Goal: Information Seeking & Learning: Compare options

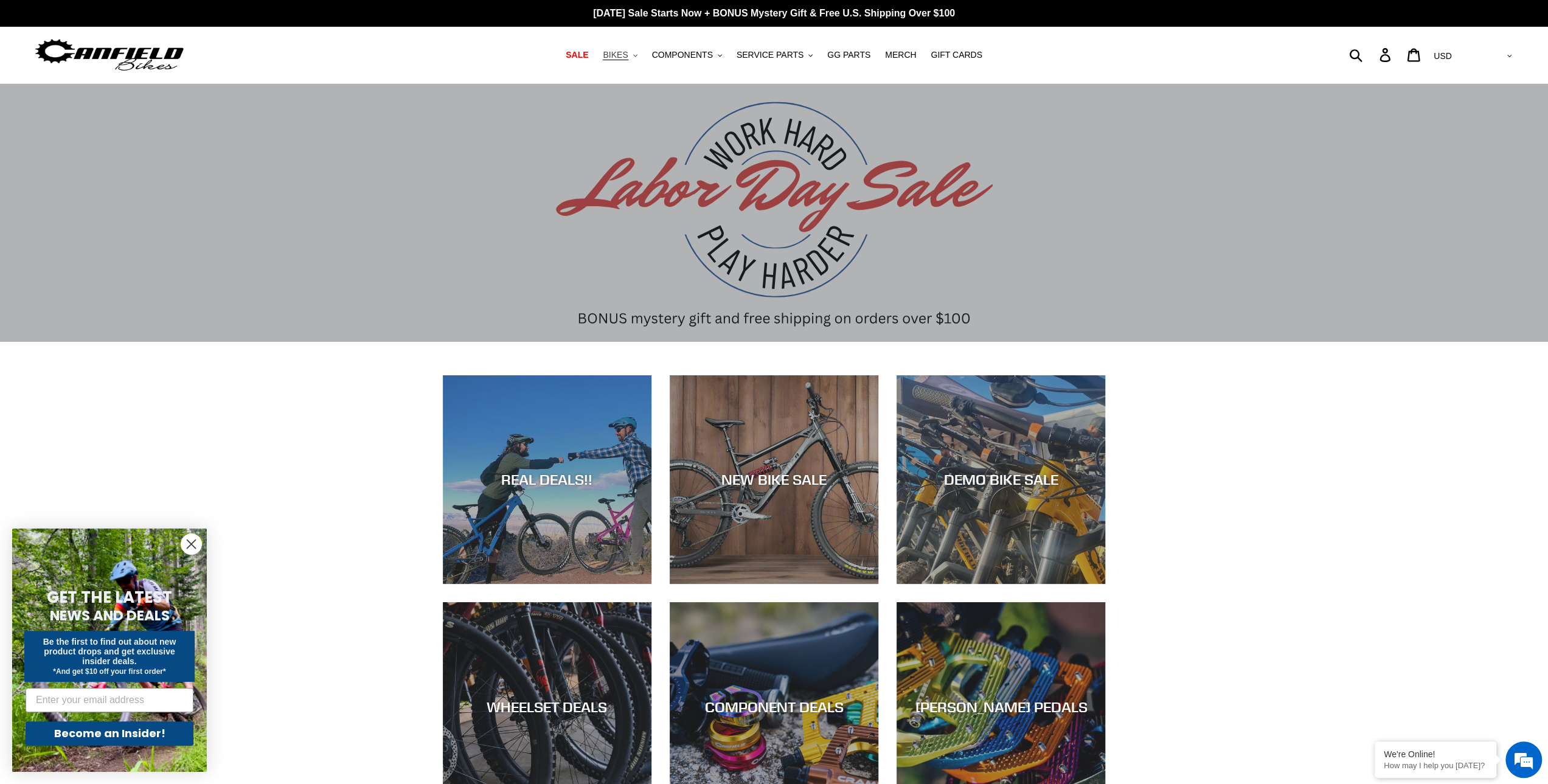
click at [628, 58] on span "BIKES" at bounding box center [616, 55] width 25 height 10
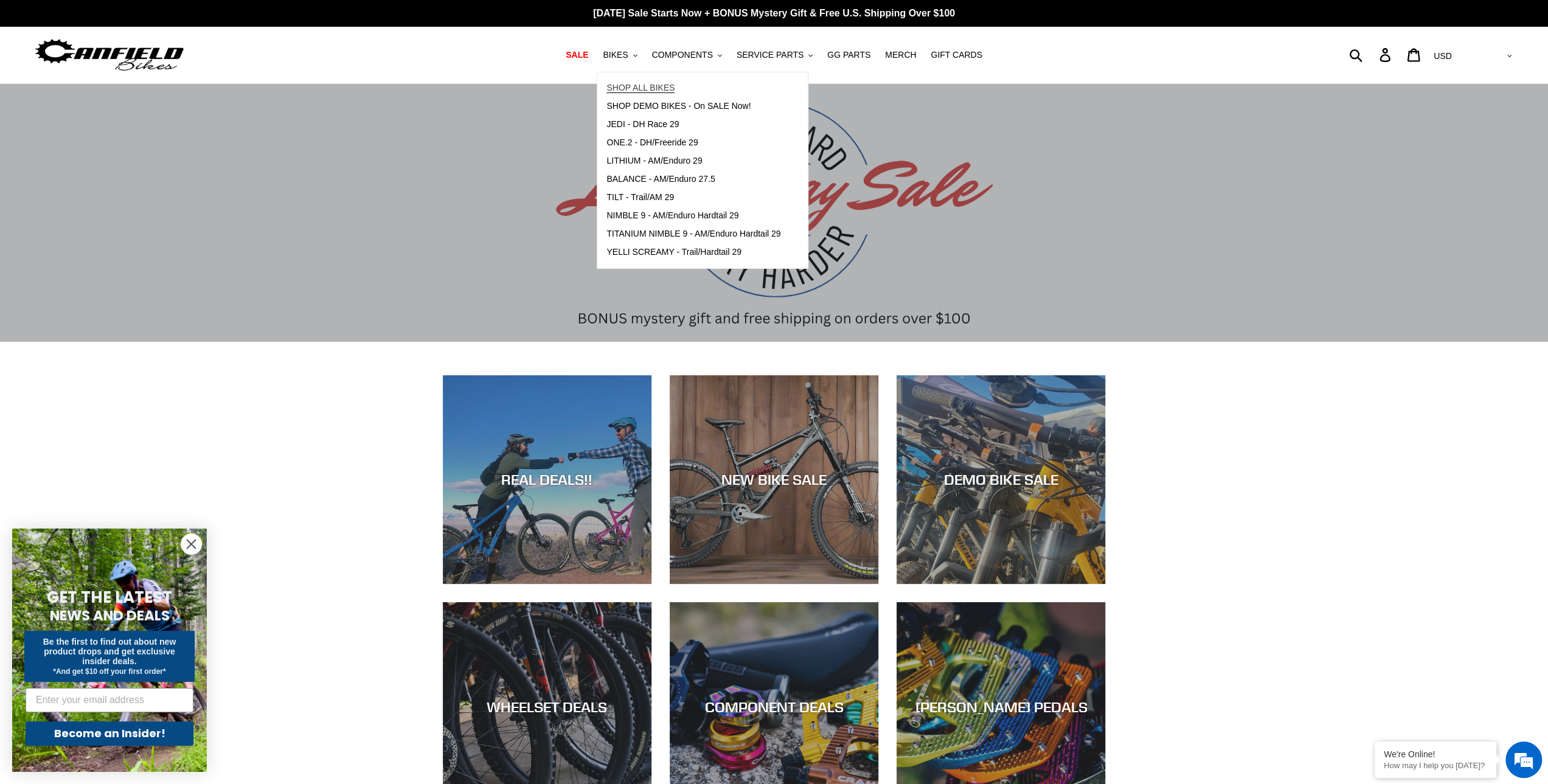
click at [650, 92] on span "SHOP ALL BIKES" at bounding box center [640, 88] width 68 height 10
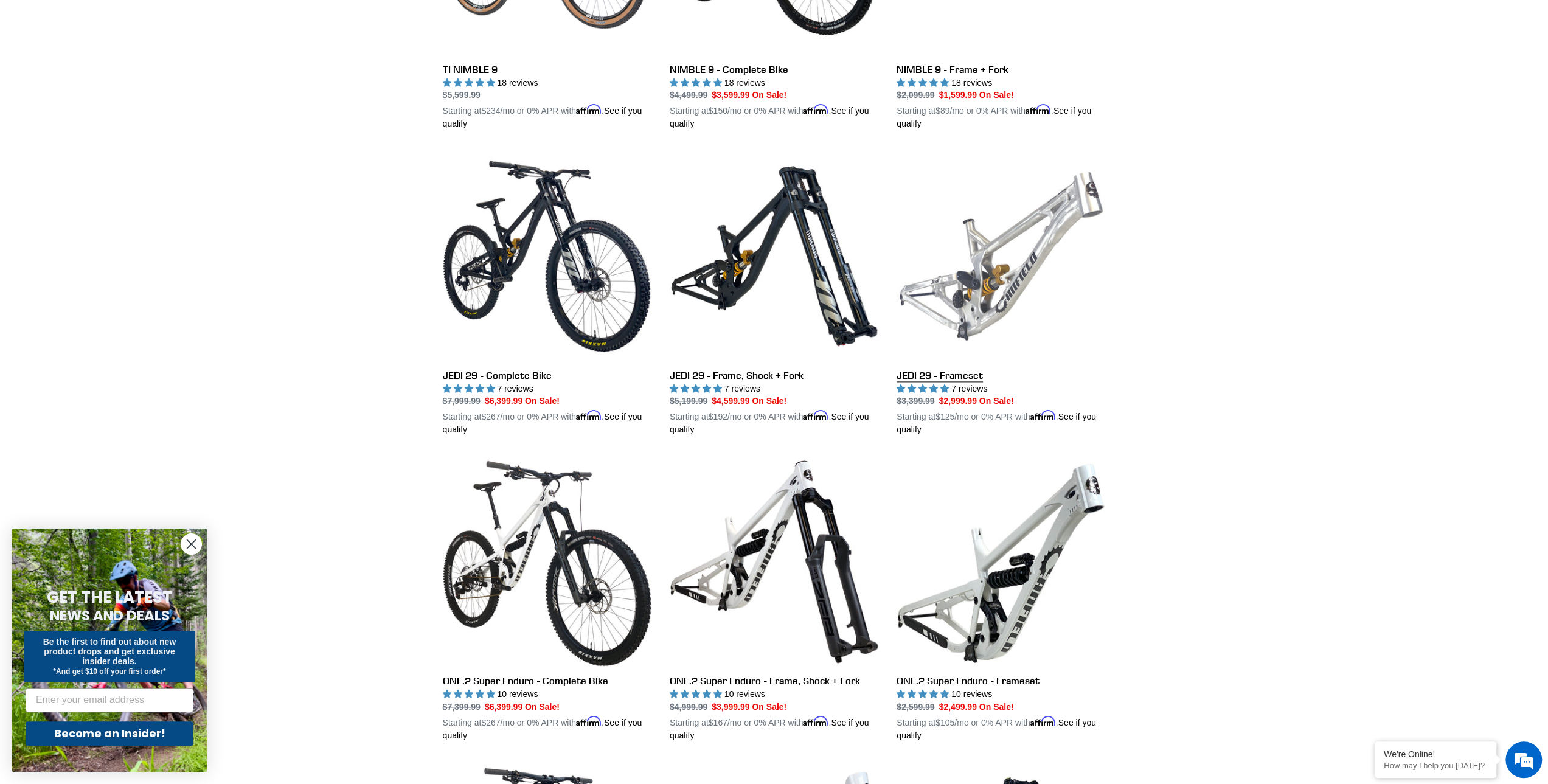
scroll to position [1460, 0]
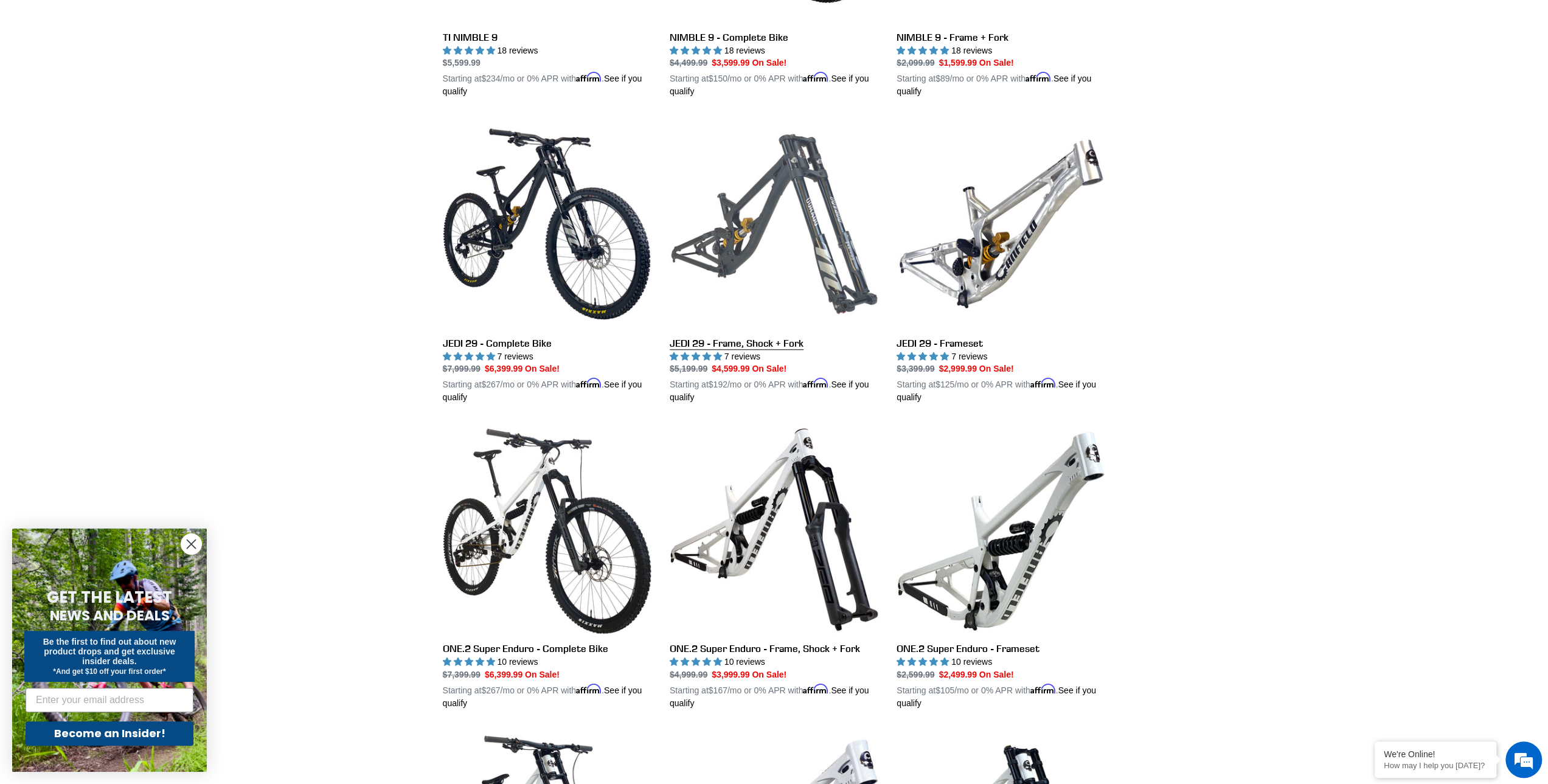
click at [799, 164] on link "JEDI 29 - Frame, Shock + Fork" at bounding box center [774, 261] width 209 height 285
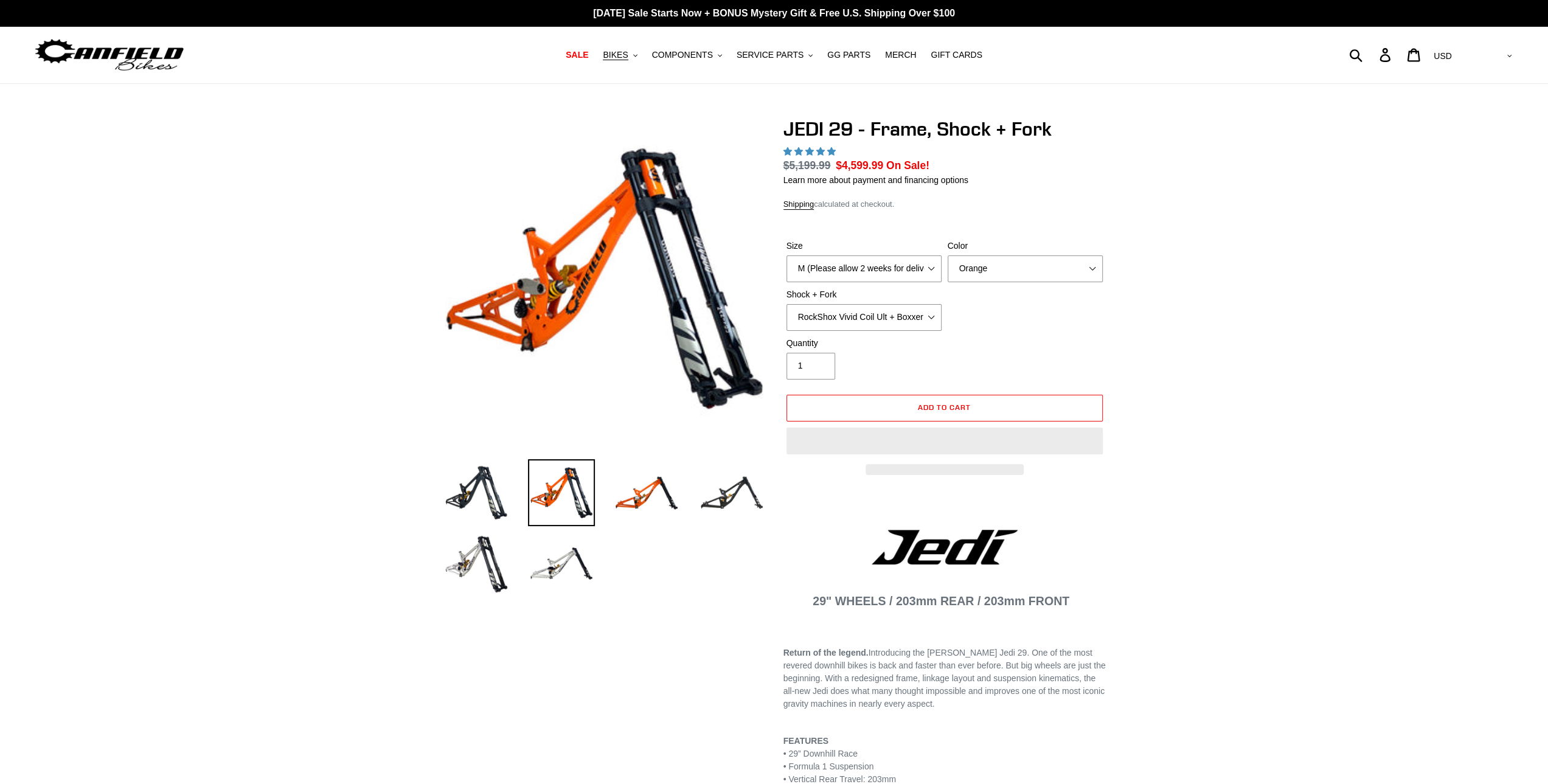
select select "highest-rating"
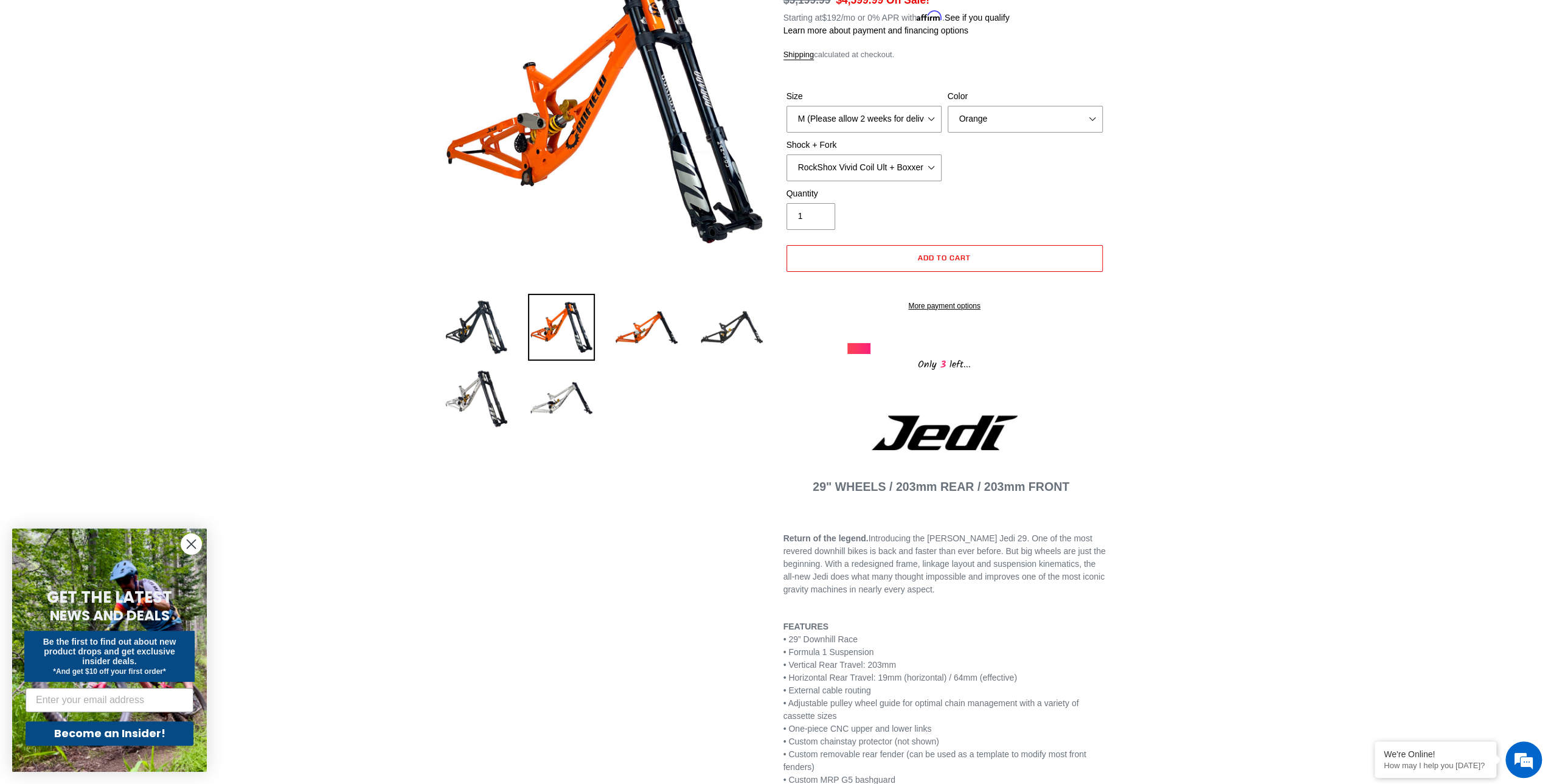
scroll to position [426, 0]
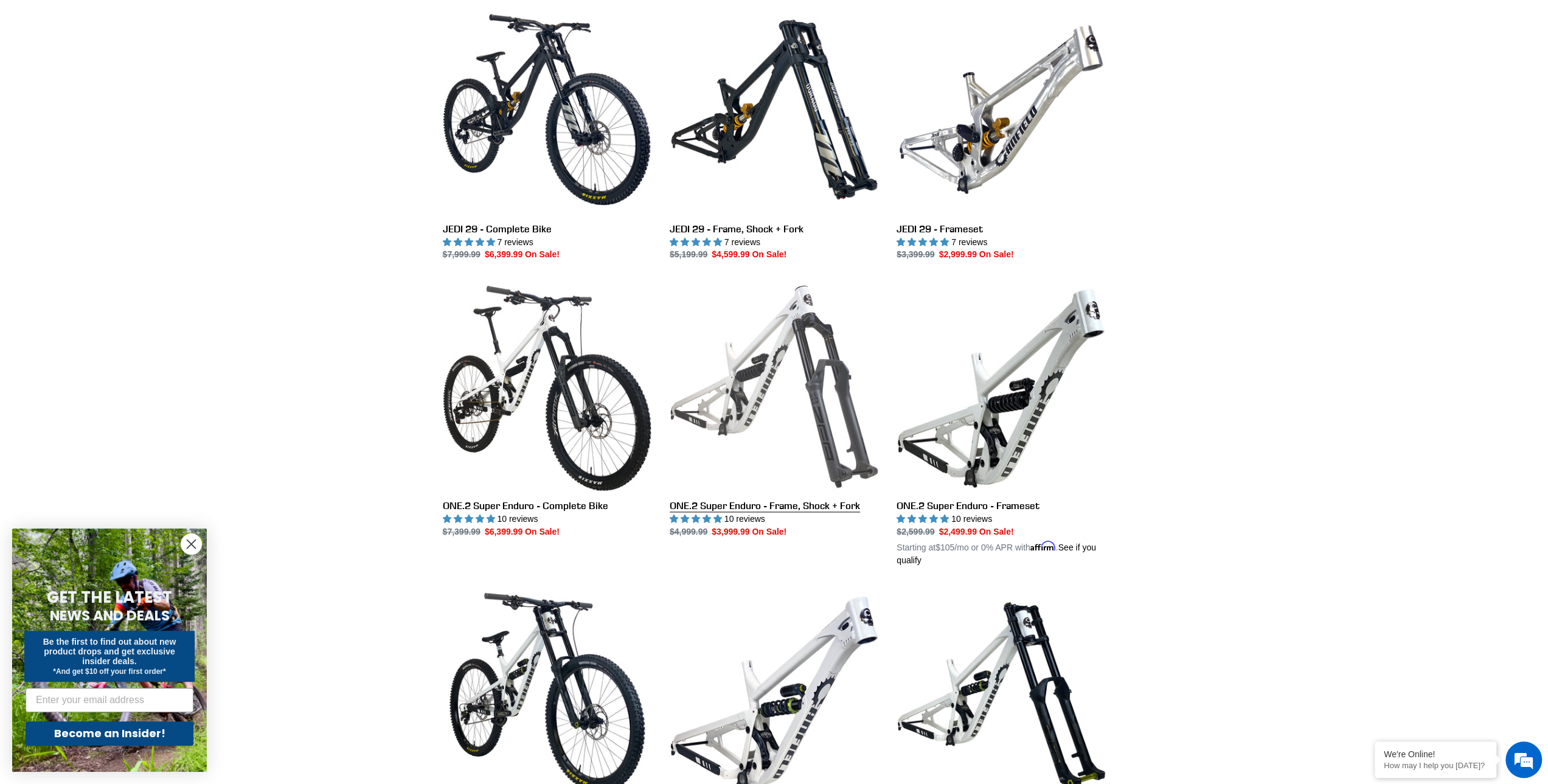
scroll to position [1544, 0]
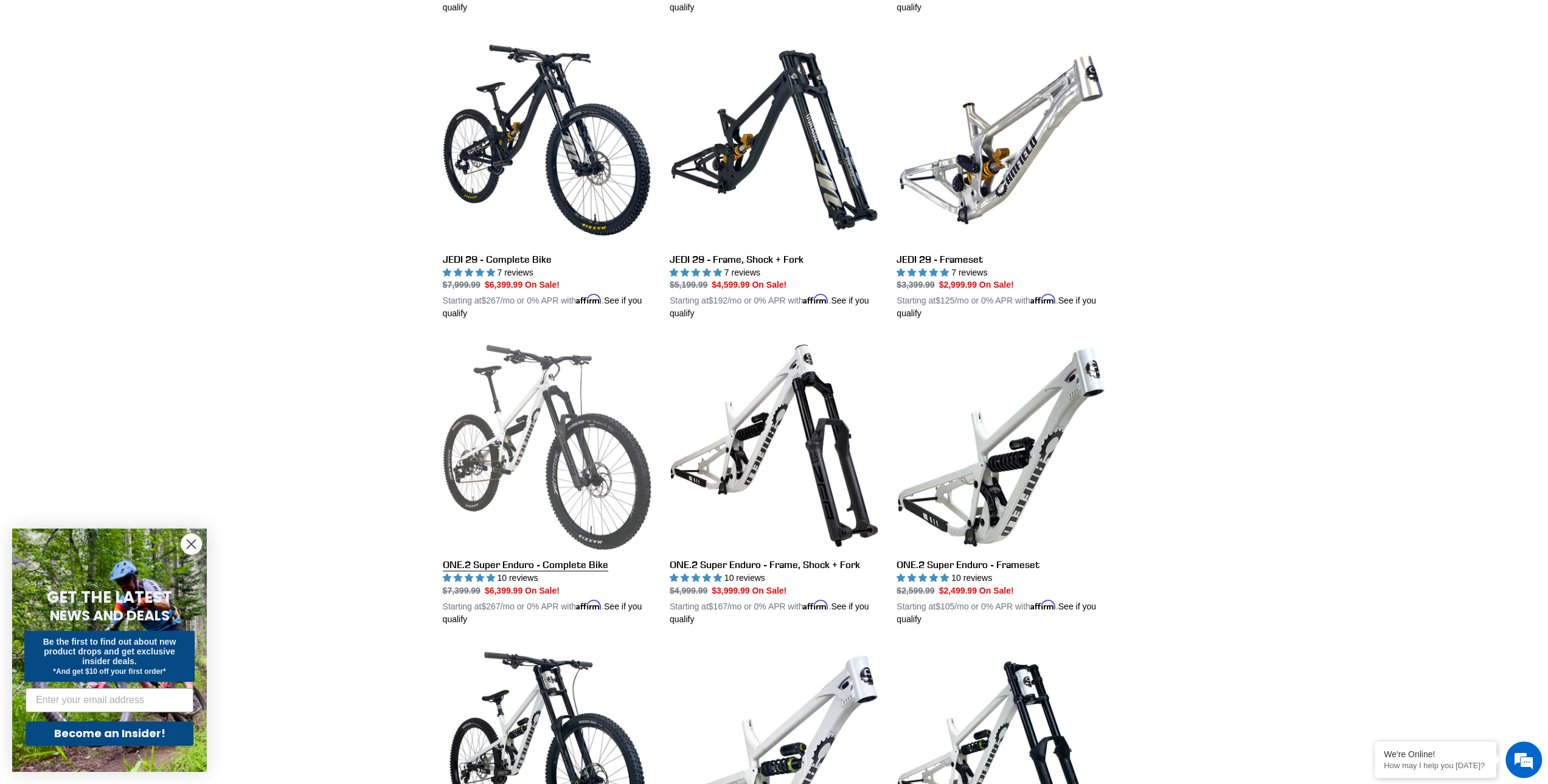
click at [614, 399] on link "ONE.2 Super Enduro - Complete Bike" at bounding box center [547, 483] width 209 height 285
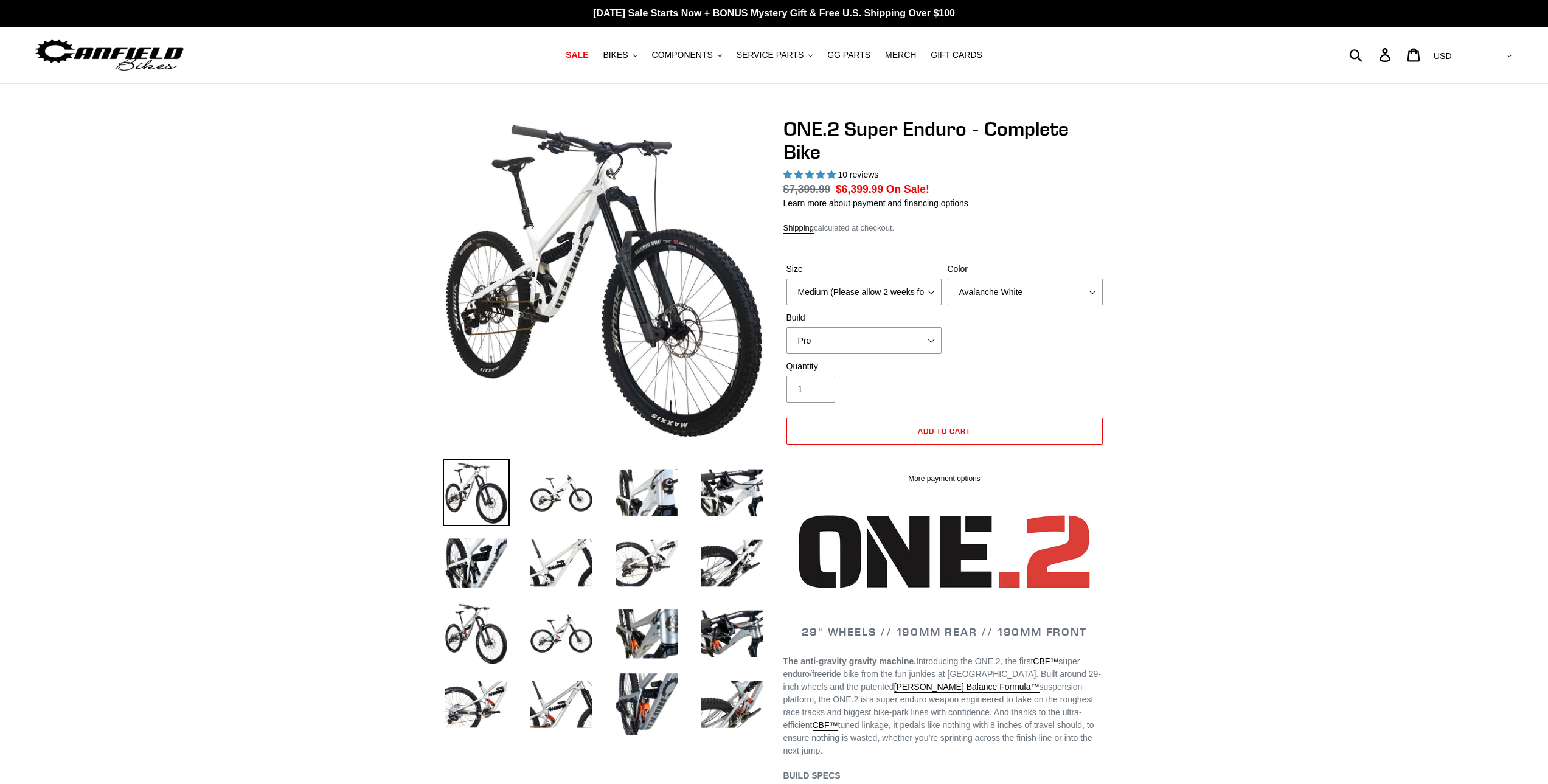
select select "highest-rating"
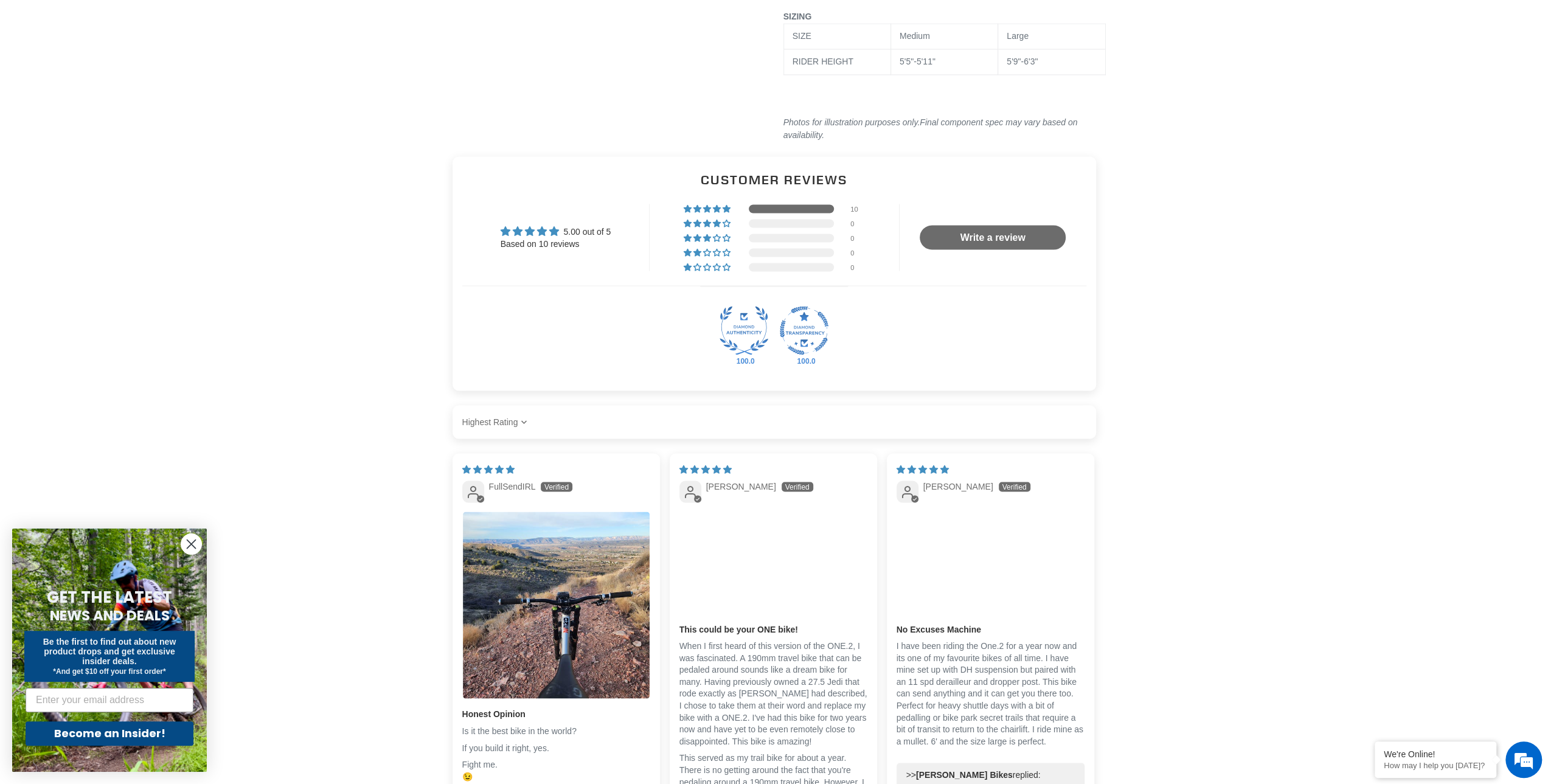
scroll to position [2554, 0]
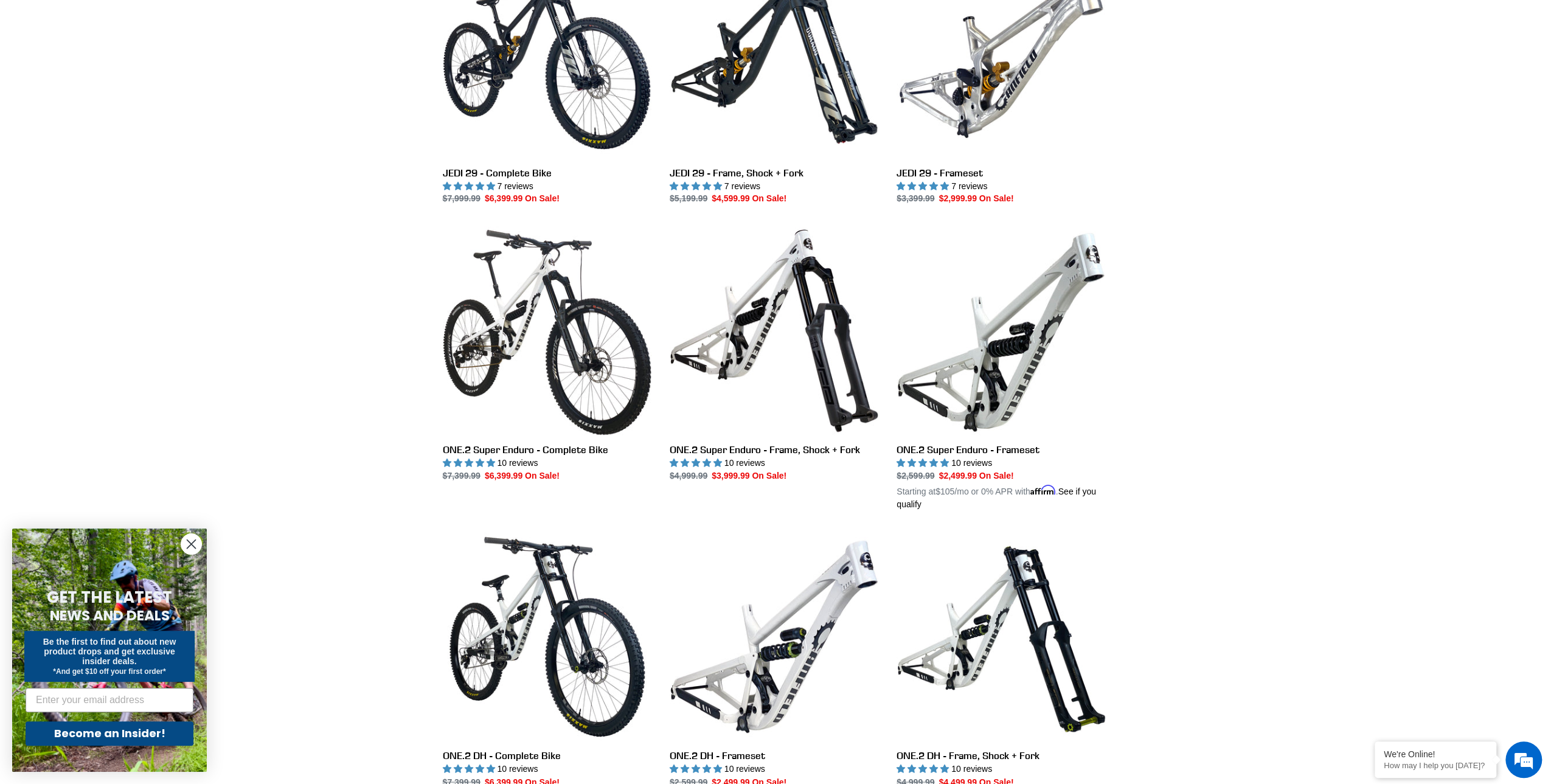
scroll to position [1655, 0]
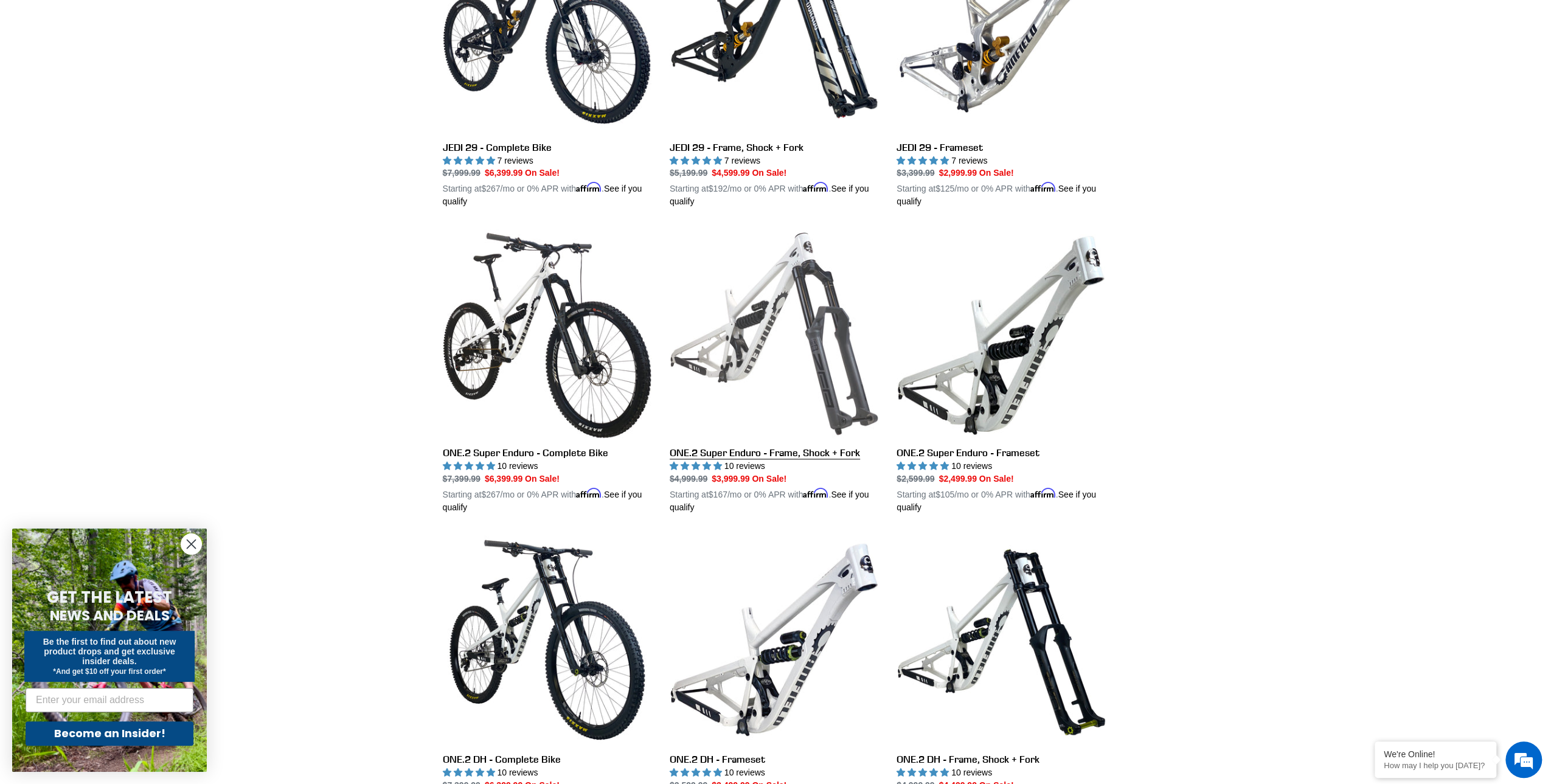
click at [798, 272] on link "ONE.2 Super Enduro - Frame, Shock + Fork" at bounding box center [774, 372] width 209 height 285
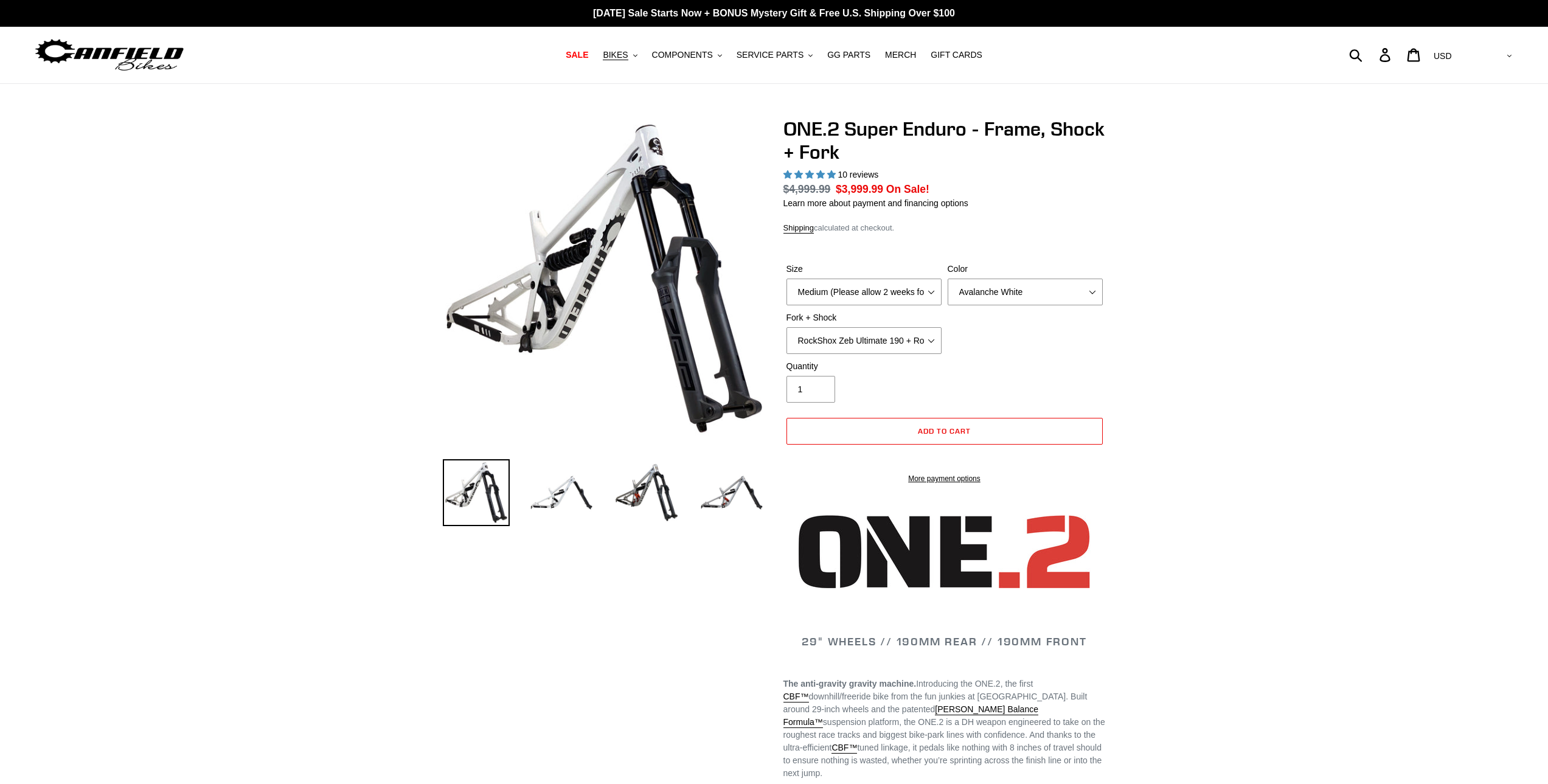
select select "highest-rating"
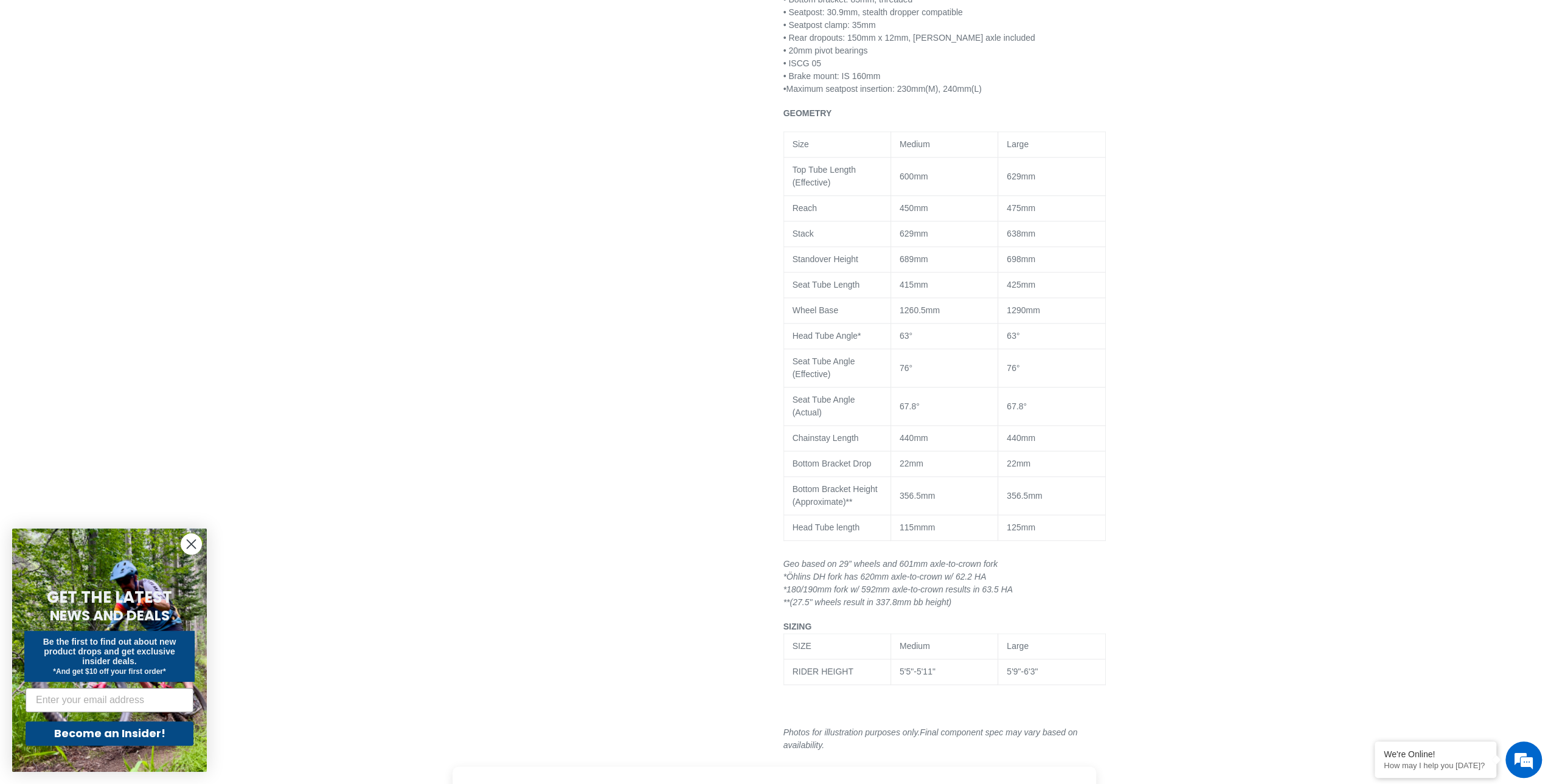
scroll to position [1216, 0]
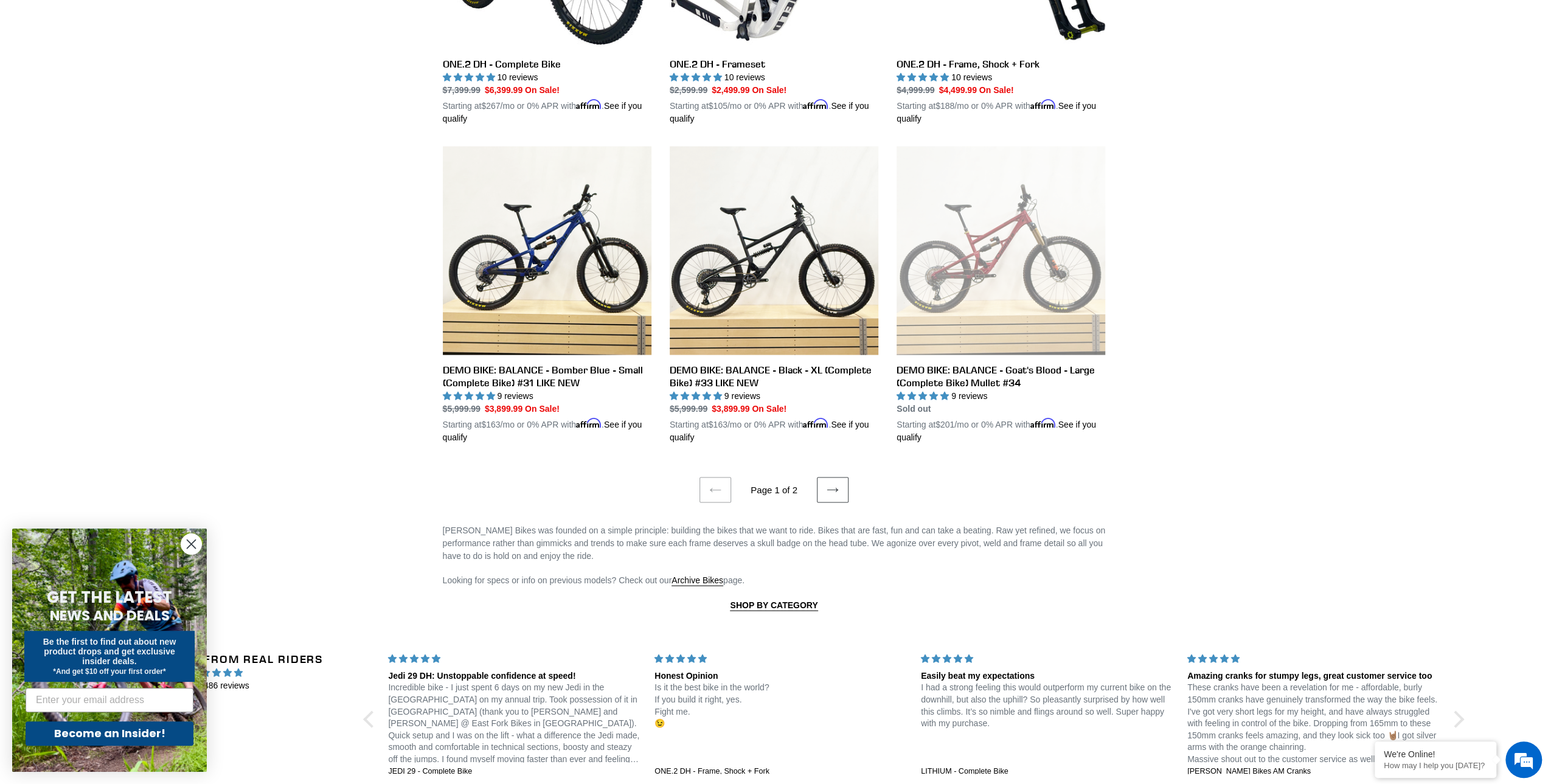
scroll to position [2375, 0]
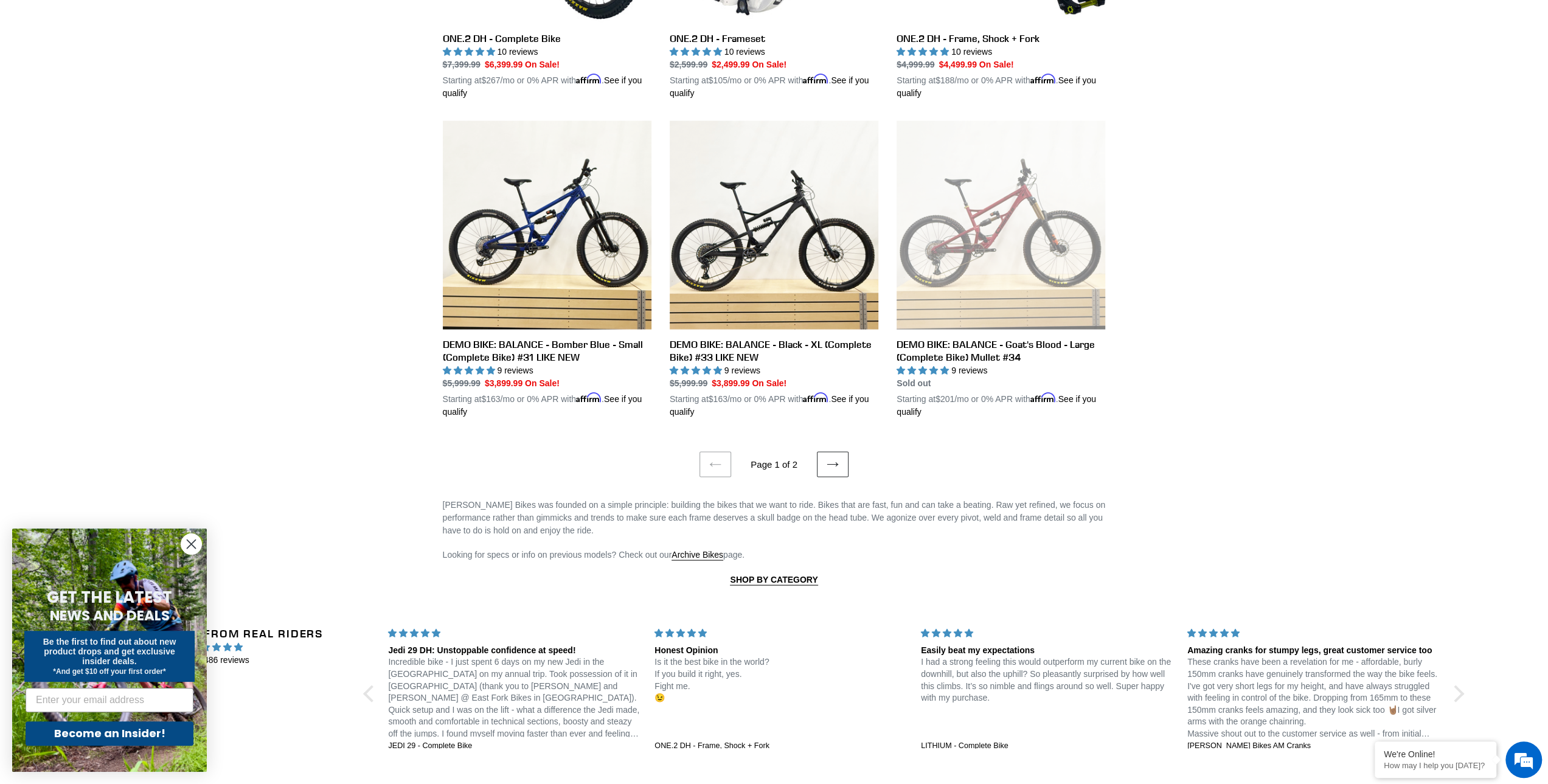
click at [846, 459] on link "Next page" at bounding box center [833, 464] width 31 height 26
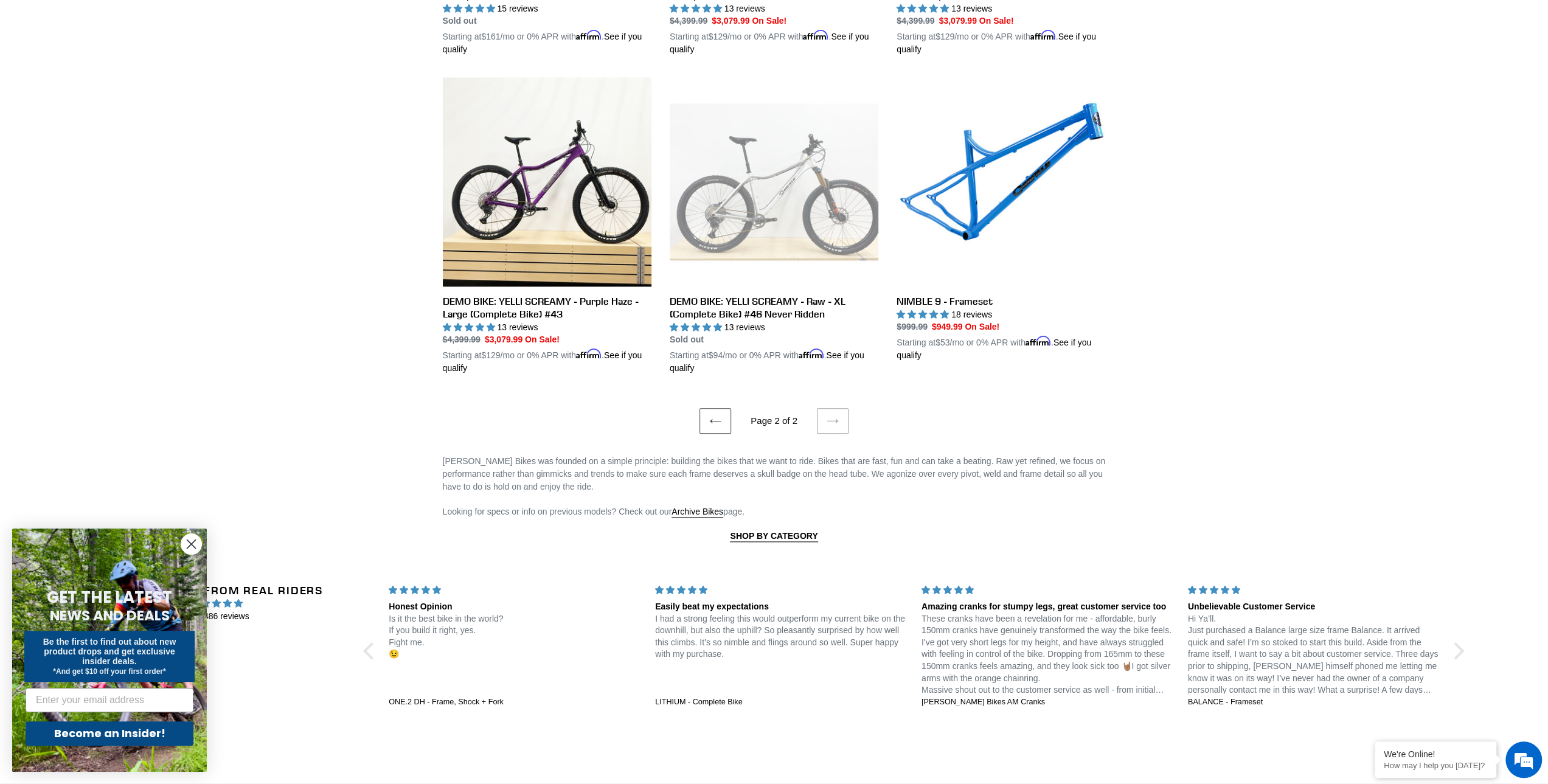
scroll to position [1277, 0]
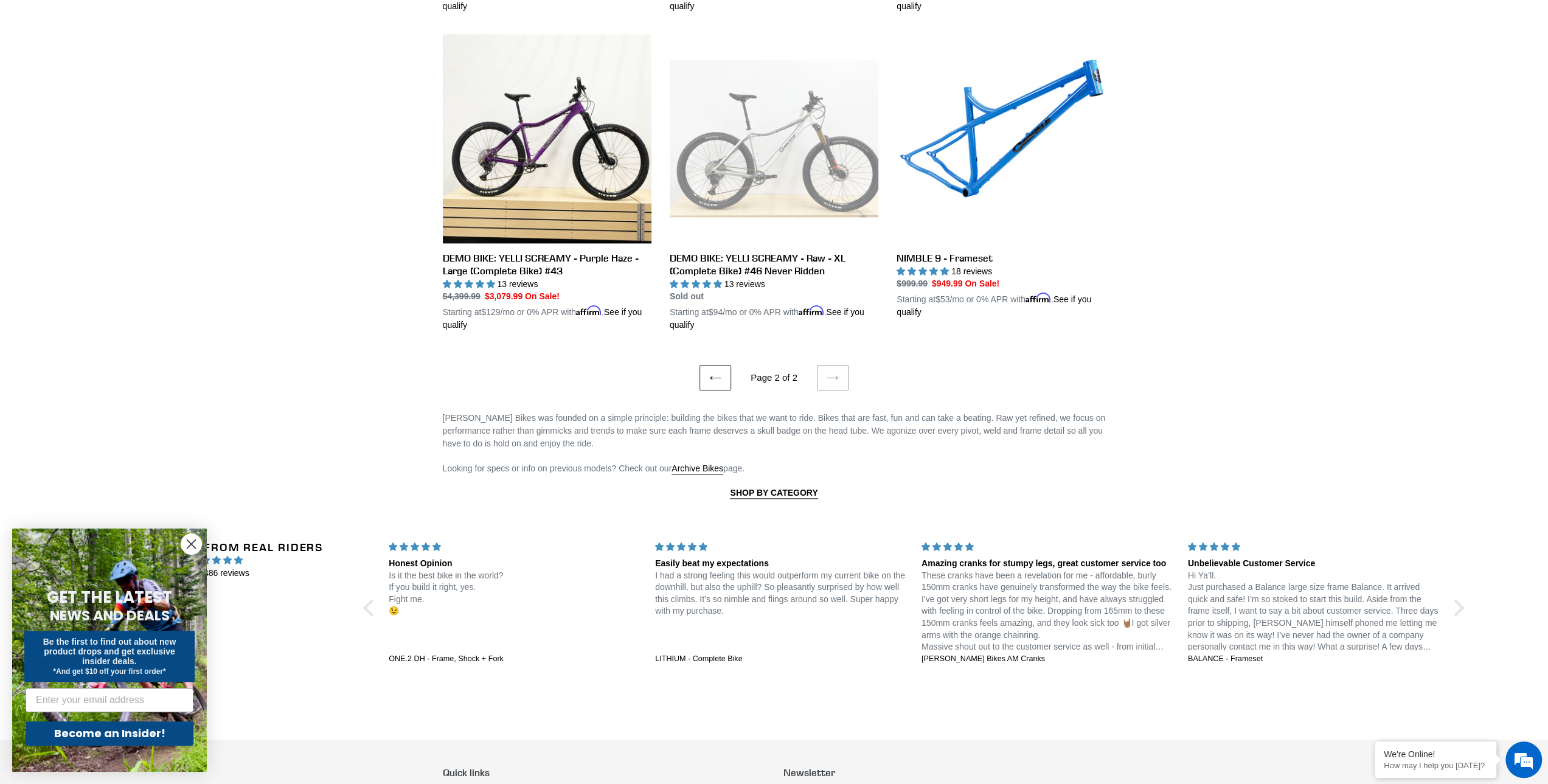
click at [724, 379] on link "Previous page" at bounding box center [715, 377] width 31 height 26
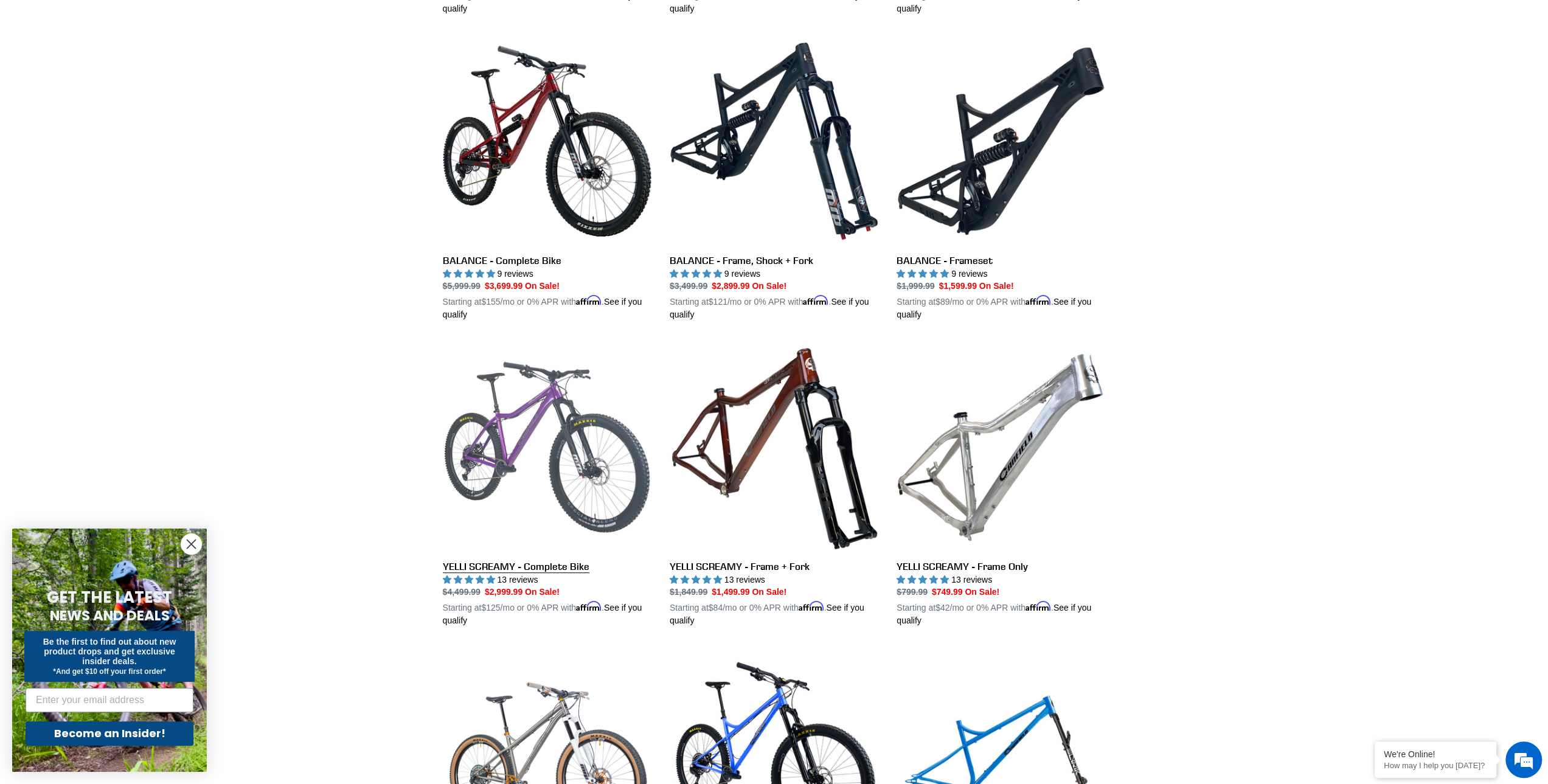
scroll to position [790, 0]
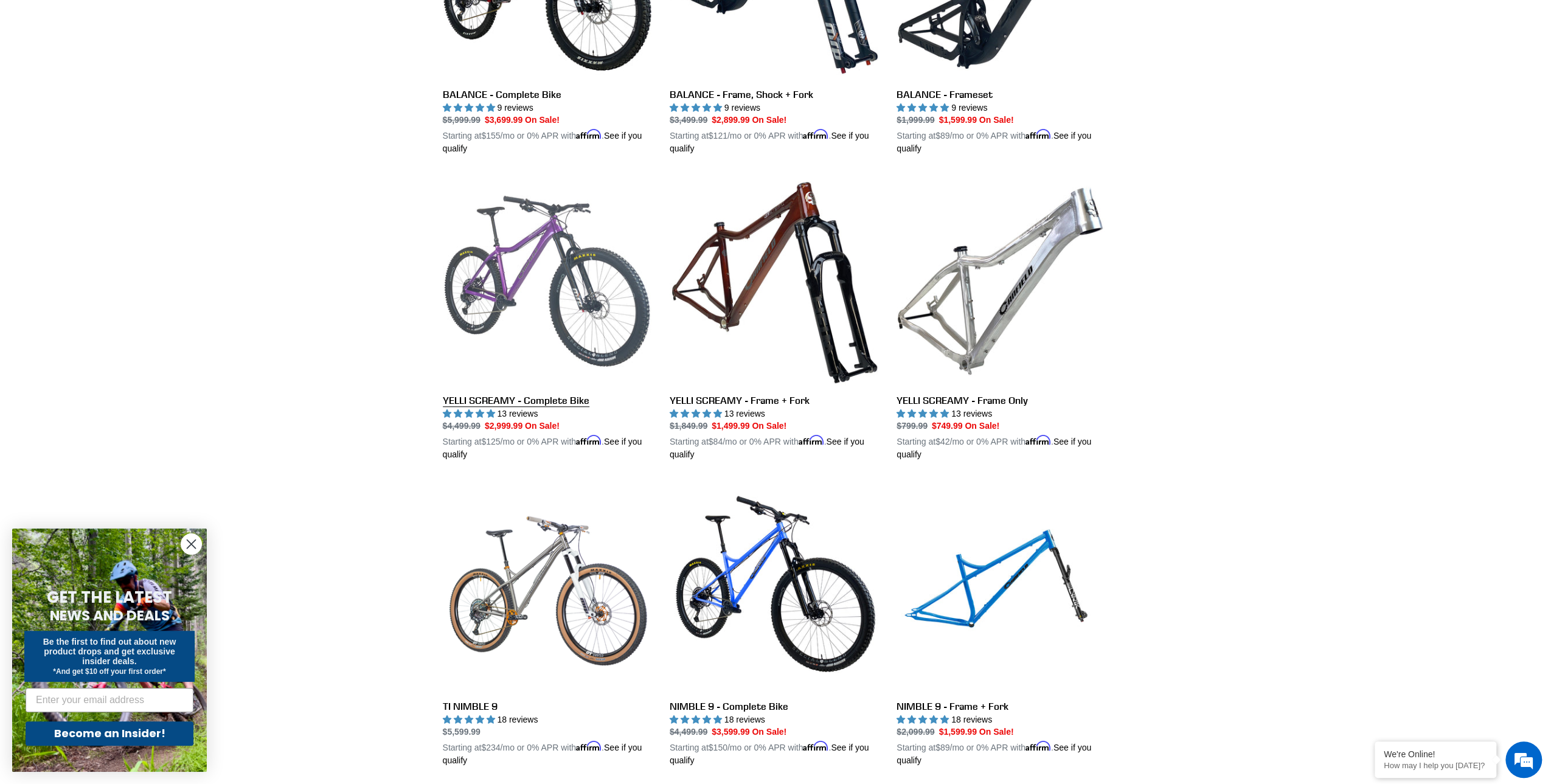
click at [536, 245] on link "YELLI SCREAMY - Complete Bike" at bounding box center [547, 318] width 209 height 285
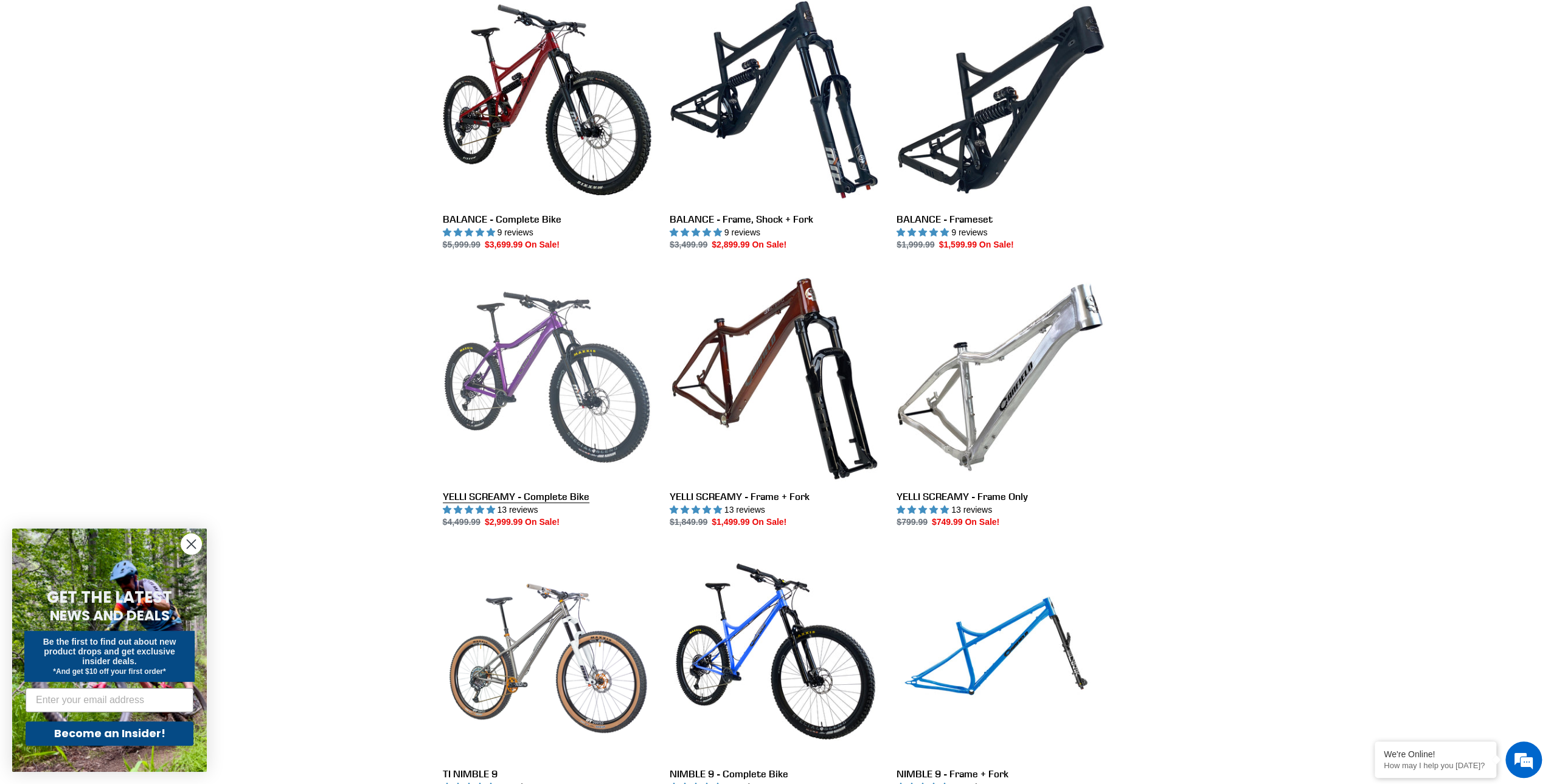
scroll to position [486, 0]
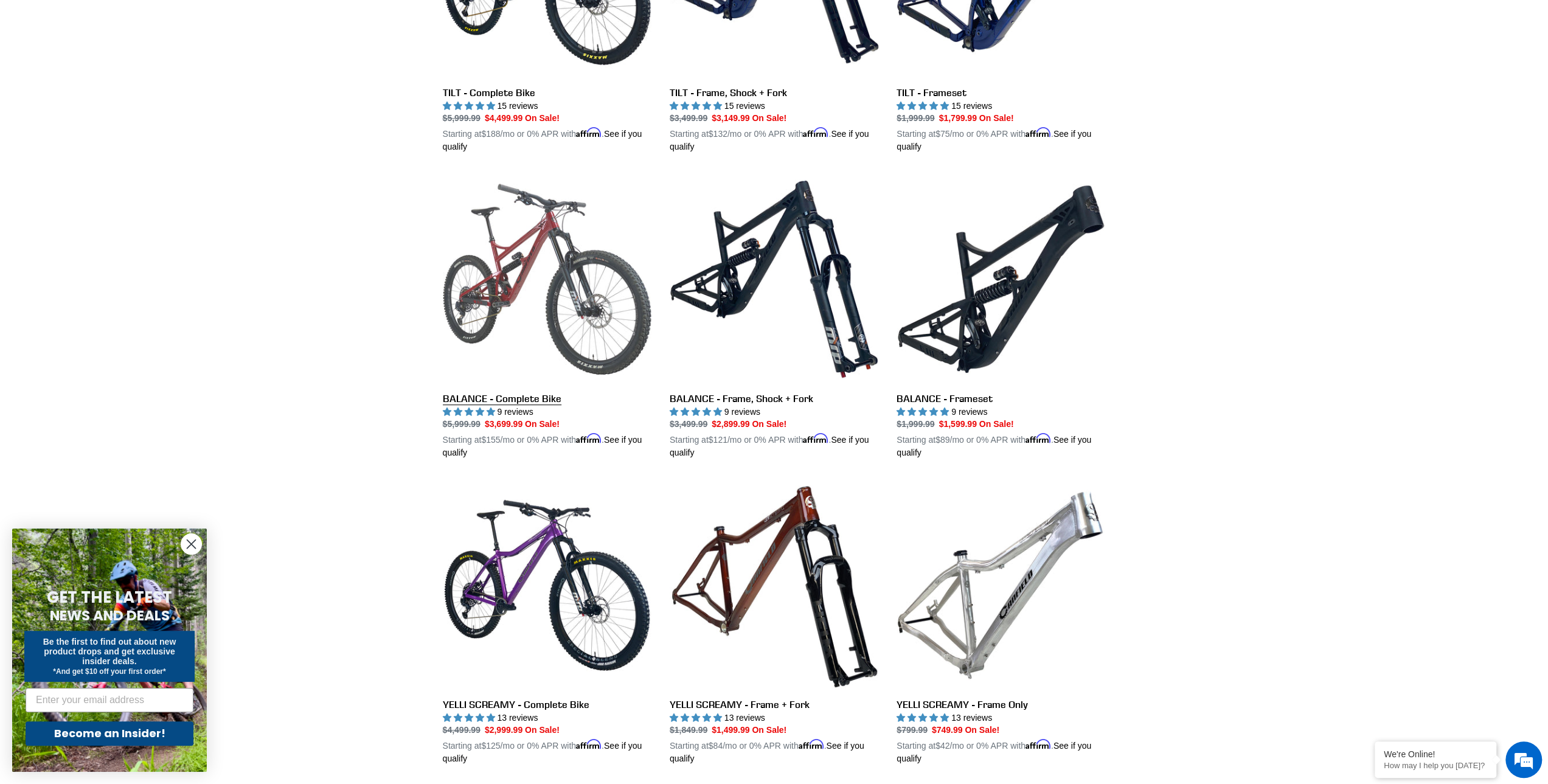
click at [571, 272] on link "BALANCE - Complete Bike" at bounding box center [547, 316] width 209 height 285
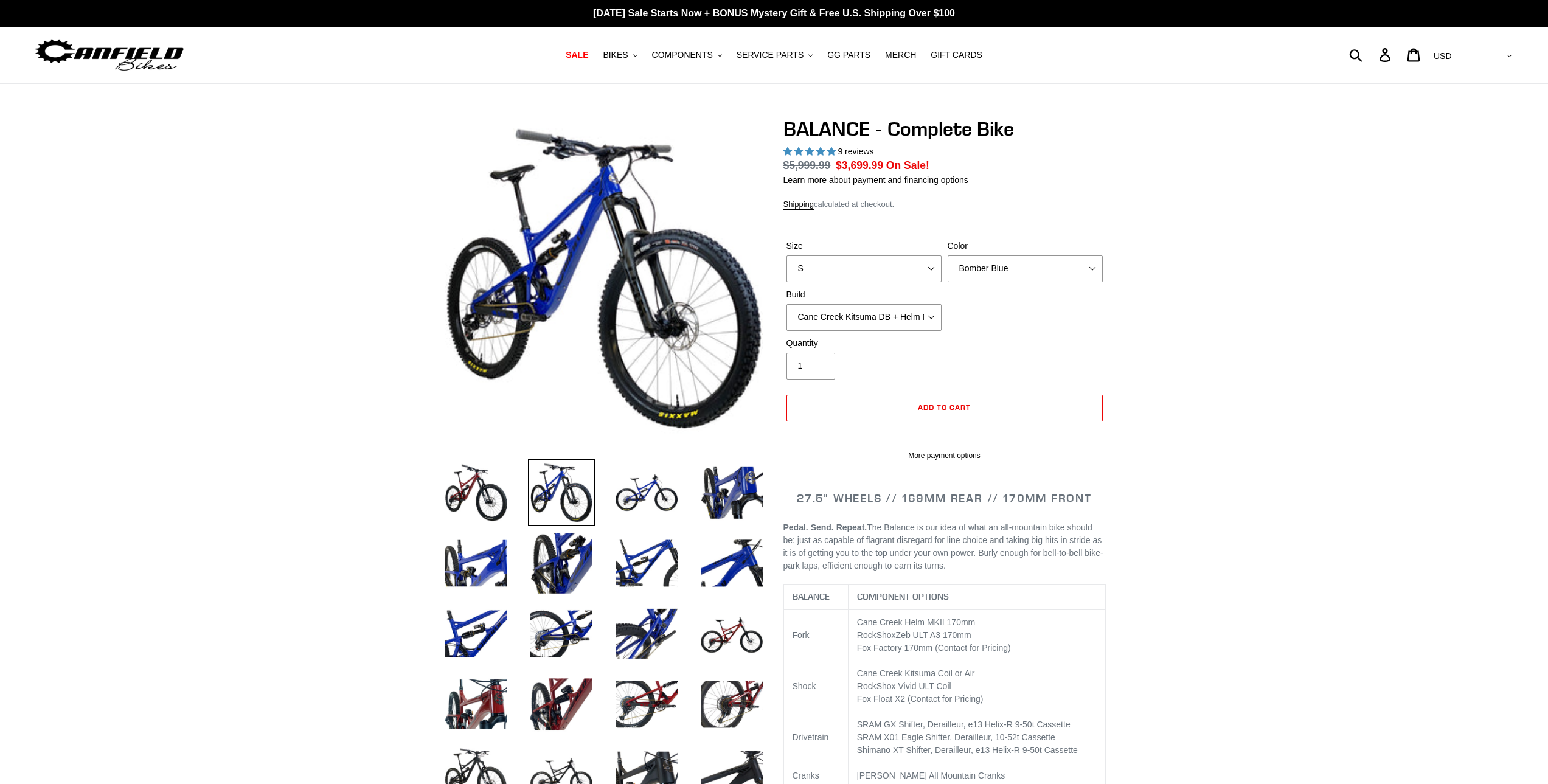
select select "highest-rating"
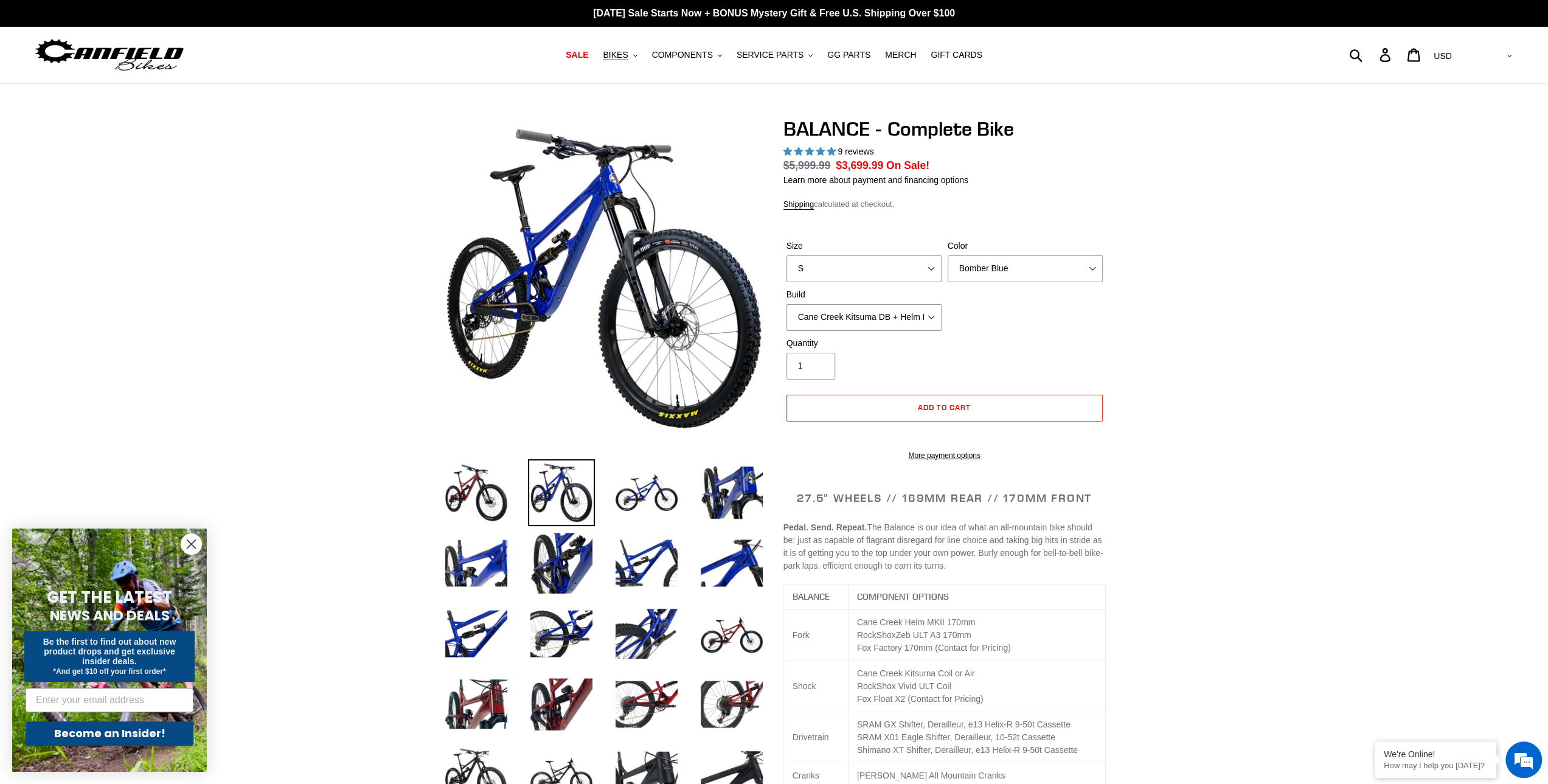
drag, startPoint x: 584, startPoint y: 291, endPoint x: 594, endPoint y: 296, distance: 11.2
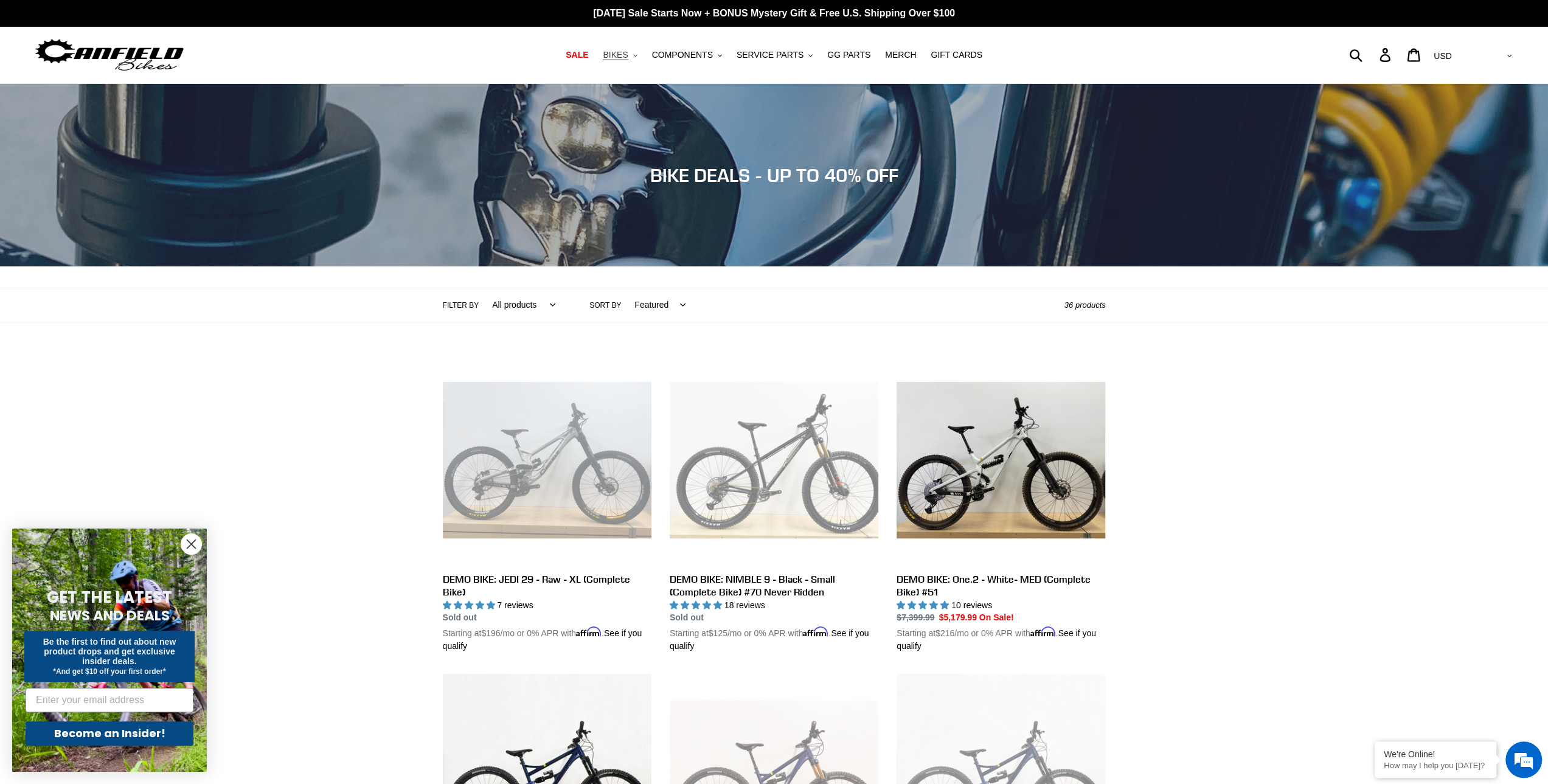
click at [628, 59] on span "BIKES" at bounding box center [616, 55] width 25 height 10
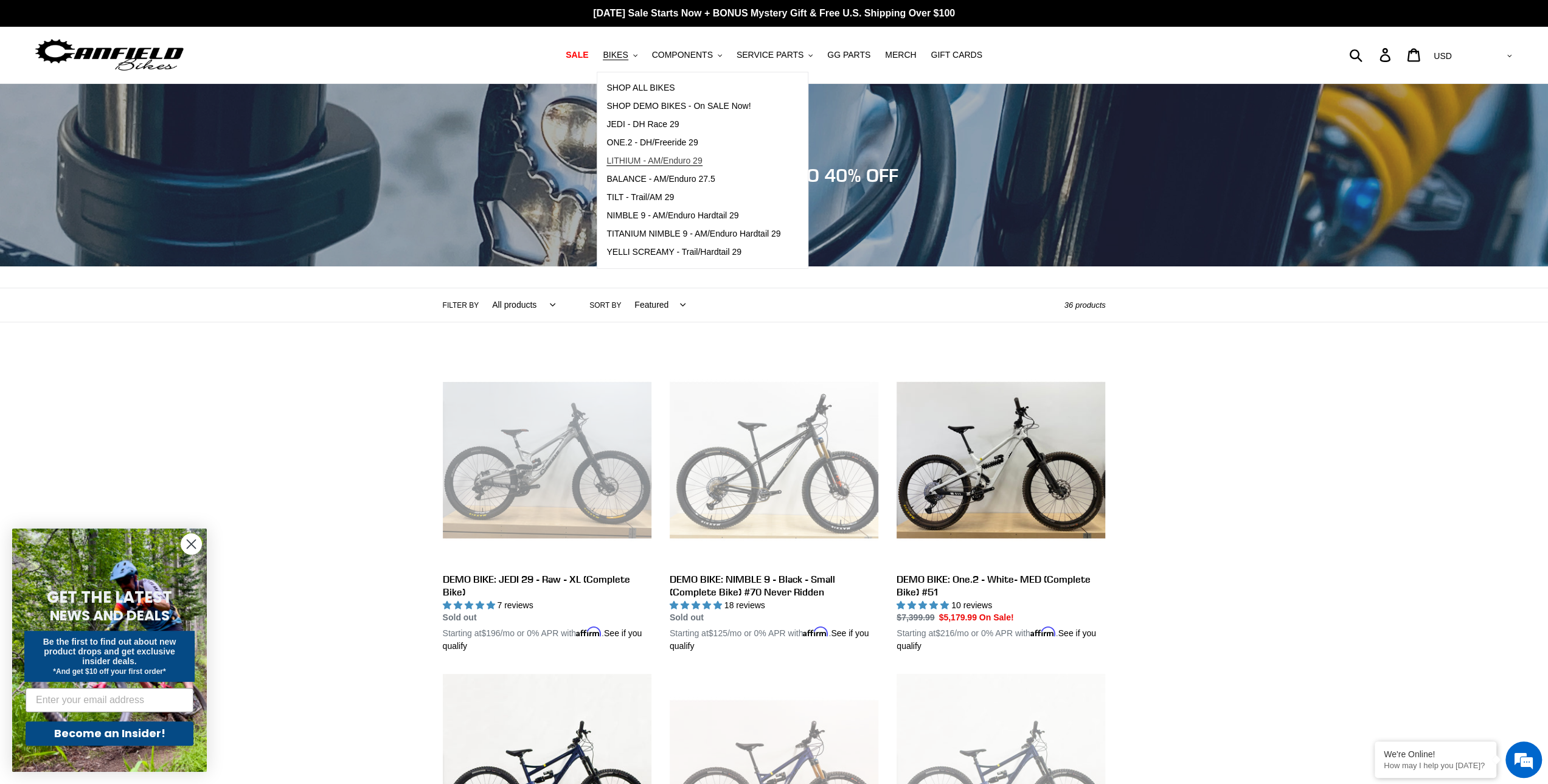
click at [665, 159] on span "LITHIUM - AM/Enduro 29" at bounding box center [654, 160] width 95 height 10
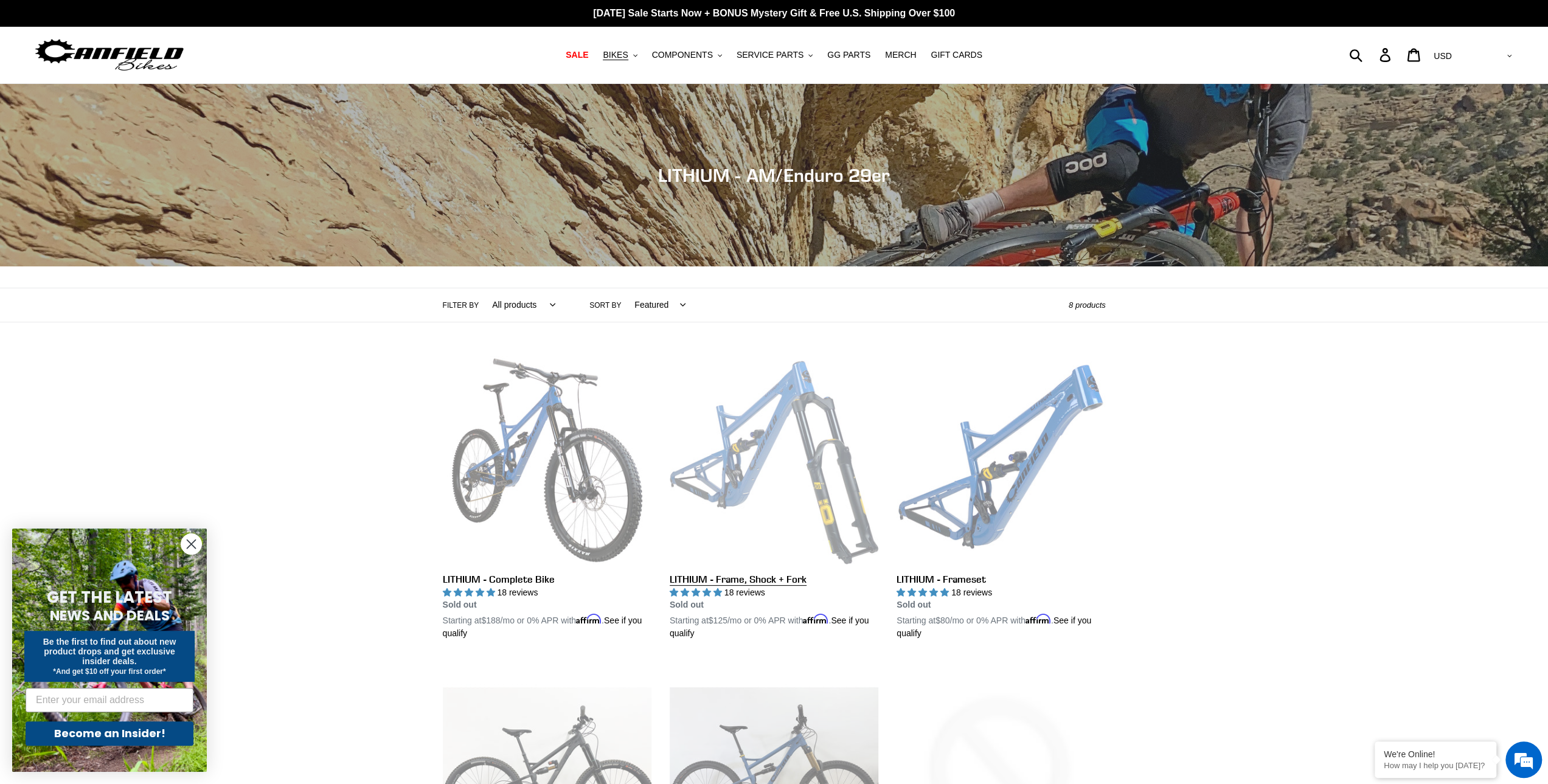
click at [818, 469] on link "LITHIUM - Frame, Shock + Fork" at bounding box center [774, 498] width 209 height 285
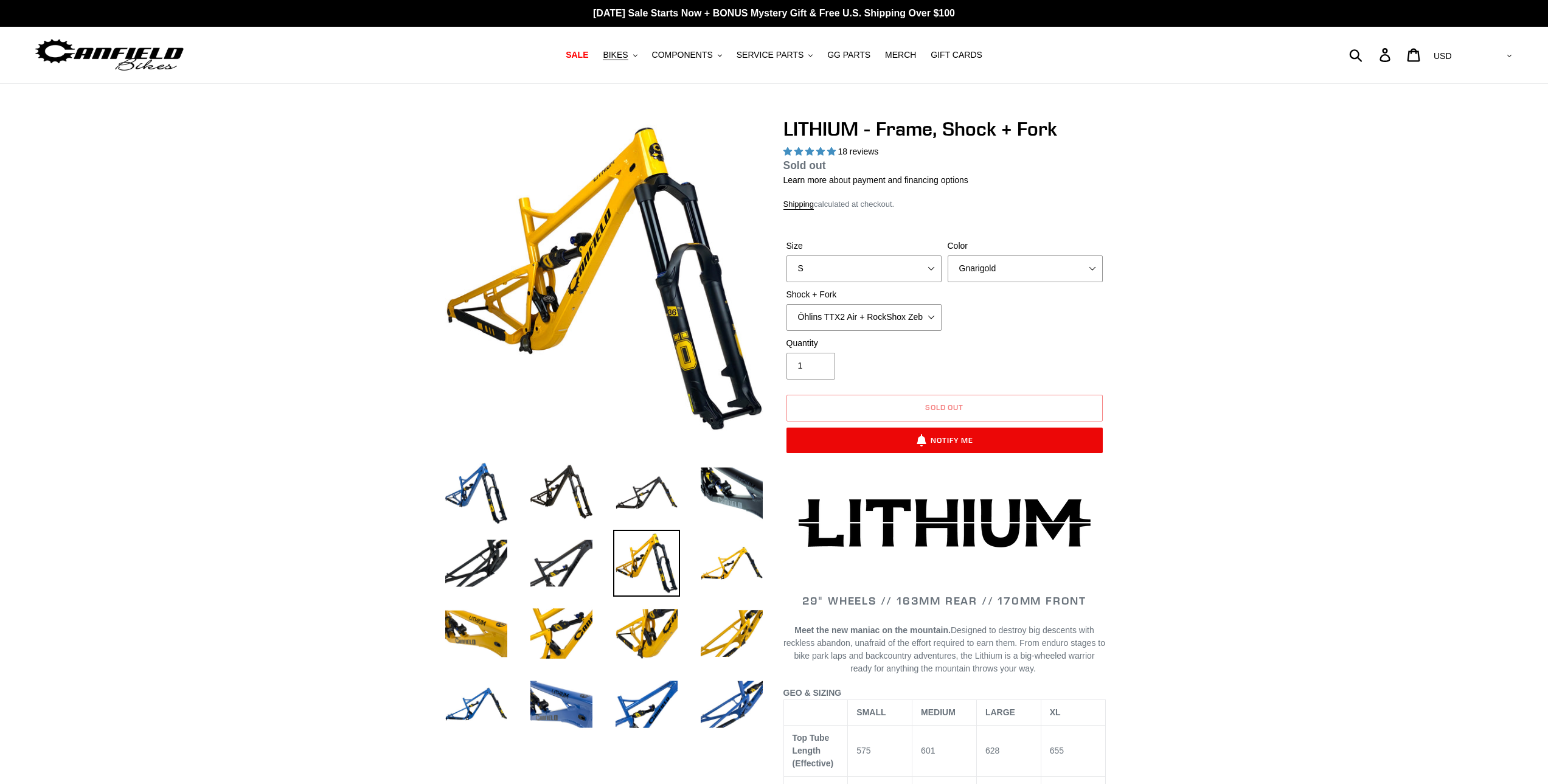
select select "highest-rating"
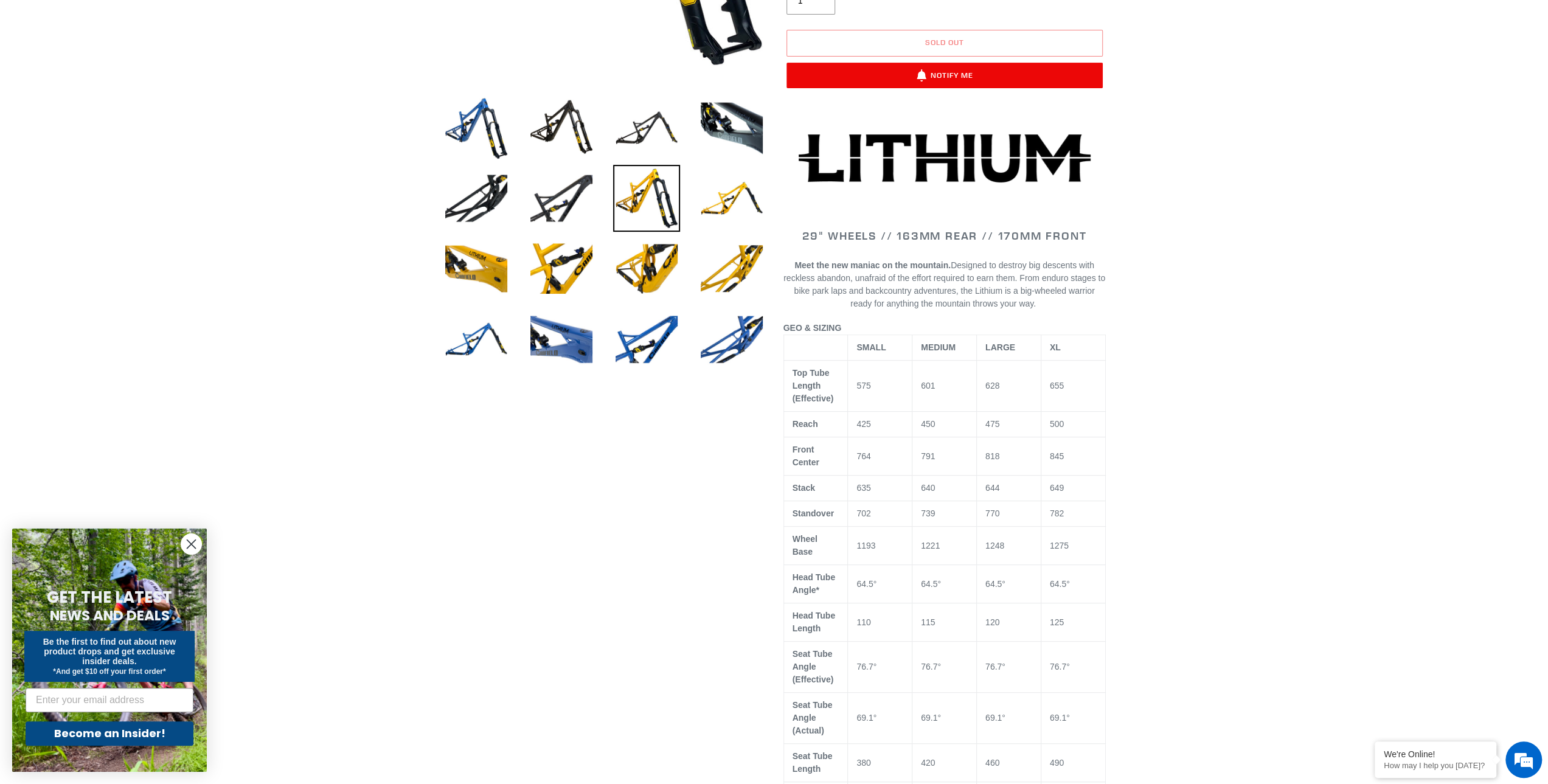
scroll to position [61, 0]
